Goal: Find contact information: Find contact information

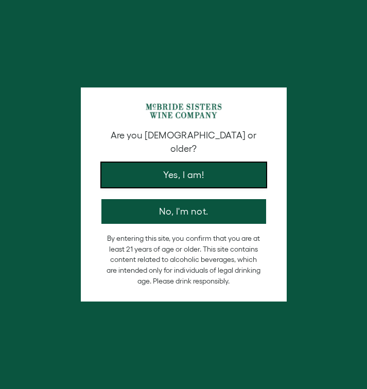
click at [184, 165] on button "Yes, I am!" at bounding box center [183, 175] width 165 height 25
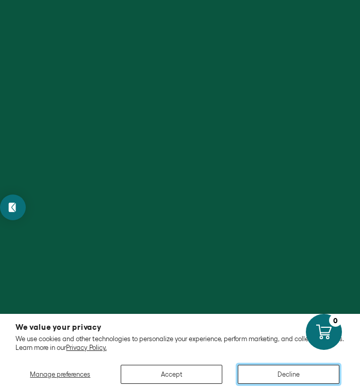
click at [259, 369] on button "Decline" at bounding box center [287, 374] width 101 height 19
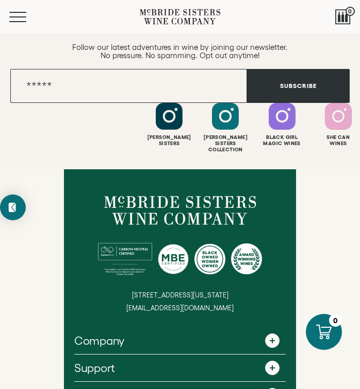
scroll to position [3768, 0]
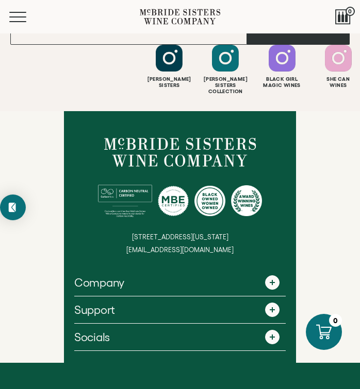
click at [272, 276] on span at bounding box center [272, 283] width 14 height 14
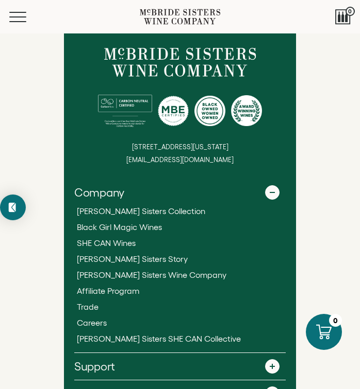
scroll to position [3867, 0]
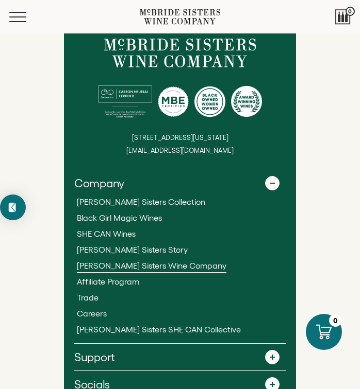
click at [178, 261] on span "[PERSON_NAME] Sisters Wine Company" at bounding box center [151, 265] width 149 height 9
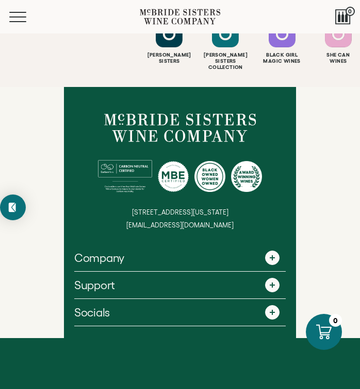
scroll to position [1781, 0]
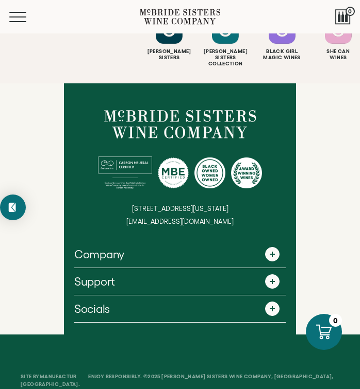
click at [269, 247] on span at bounding box center [272, 254] width 14 height 14
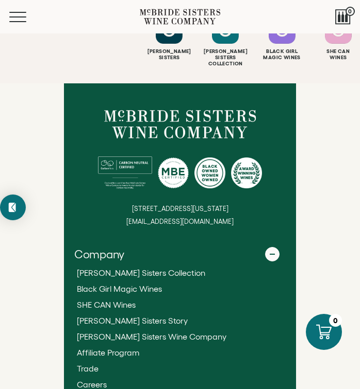
scroll to position [1783, 0]
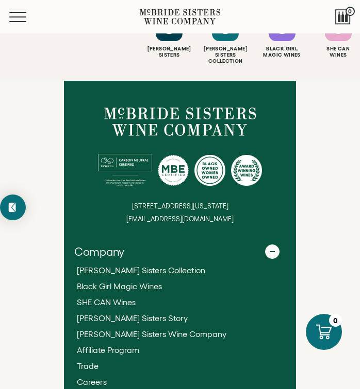
click at [132, 202] on small "[STREET_ADDRESS][US_STATE]" at bounding box center [180, 206] width 96 height 8
drag, startPoint x: 86, startPoint y: 188, endPoint x: 148, endPoint y: 186, distance: 61.8
click at [148, 202] on small "[STREET_ADDRESS][US_STATE]" at bounding box center [180, 206] width 96 height 8
